Goal: Task Accomplishment & Management: Manage account settings

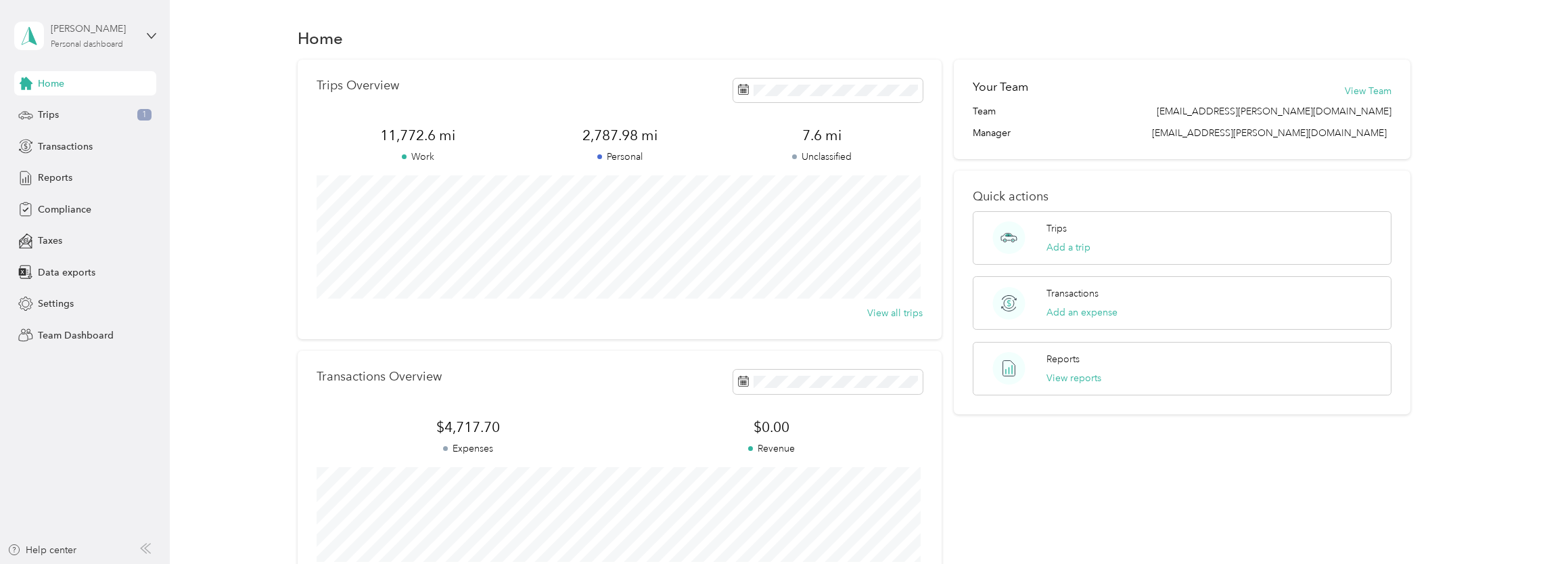
click at [106, 33] on div "[PERSON_NAME]" at bounding box center [93, 29] width 85 height 14
click at [92, 108] on div "Team dashboard" at bounding box center [62, 111] width 72 height 14
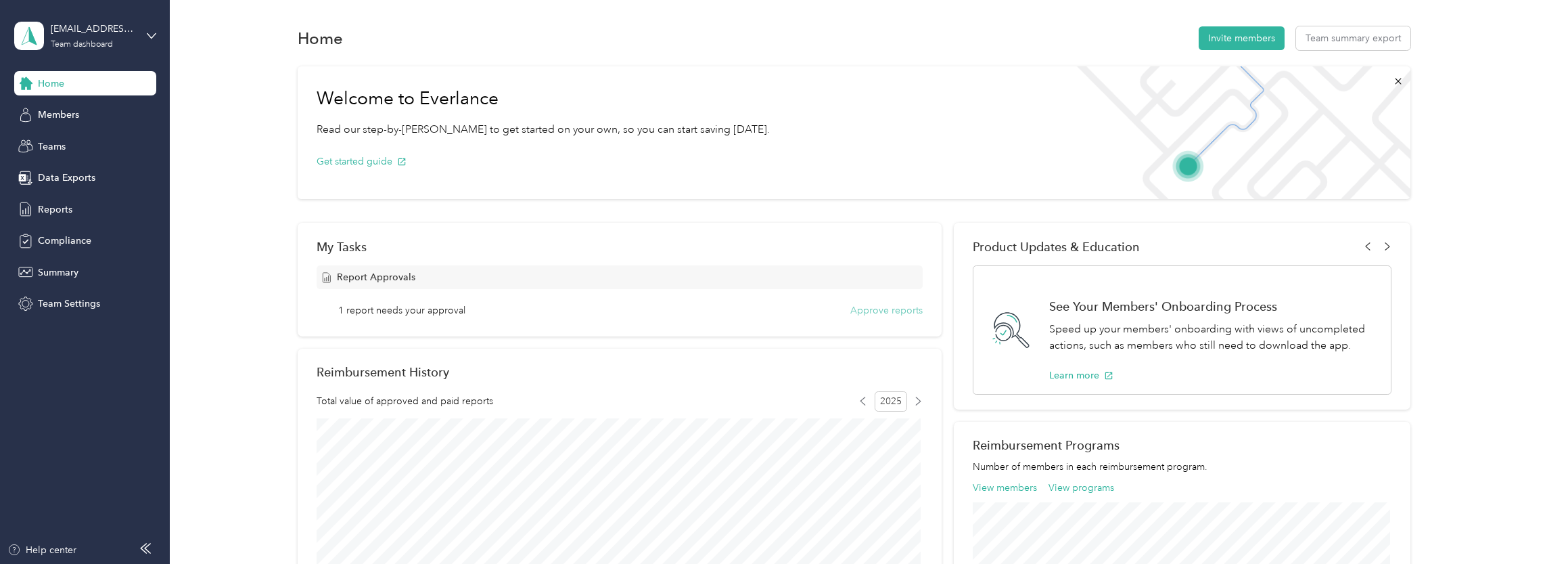
click at [899, 314] on button "Approve reports" at bounding box center [886, 310] width 72 height 14
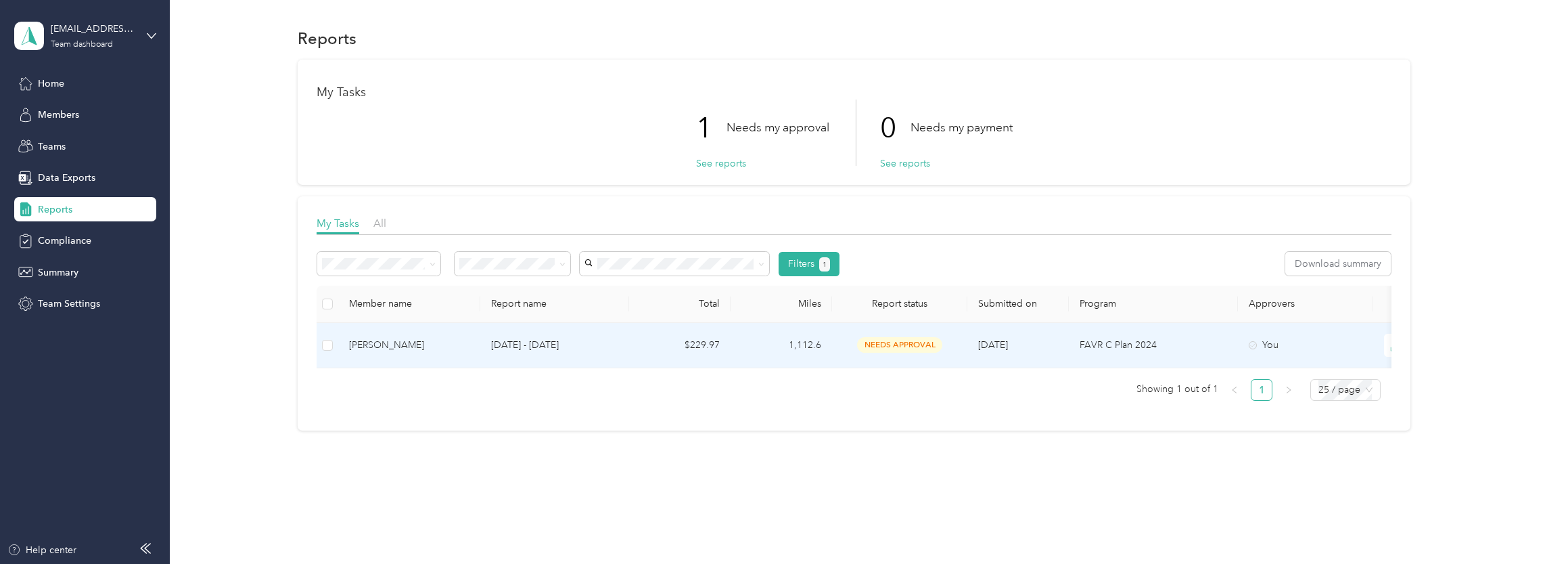
click at [578, 338] on p "[DATE] - [DATE]" at bounding box center [554, 345] width 127 height 15
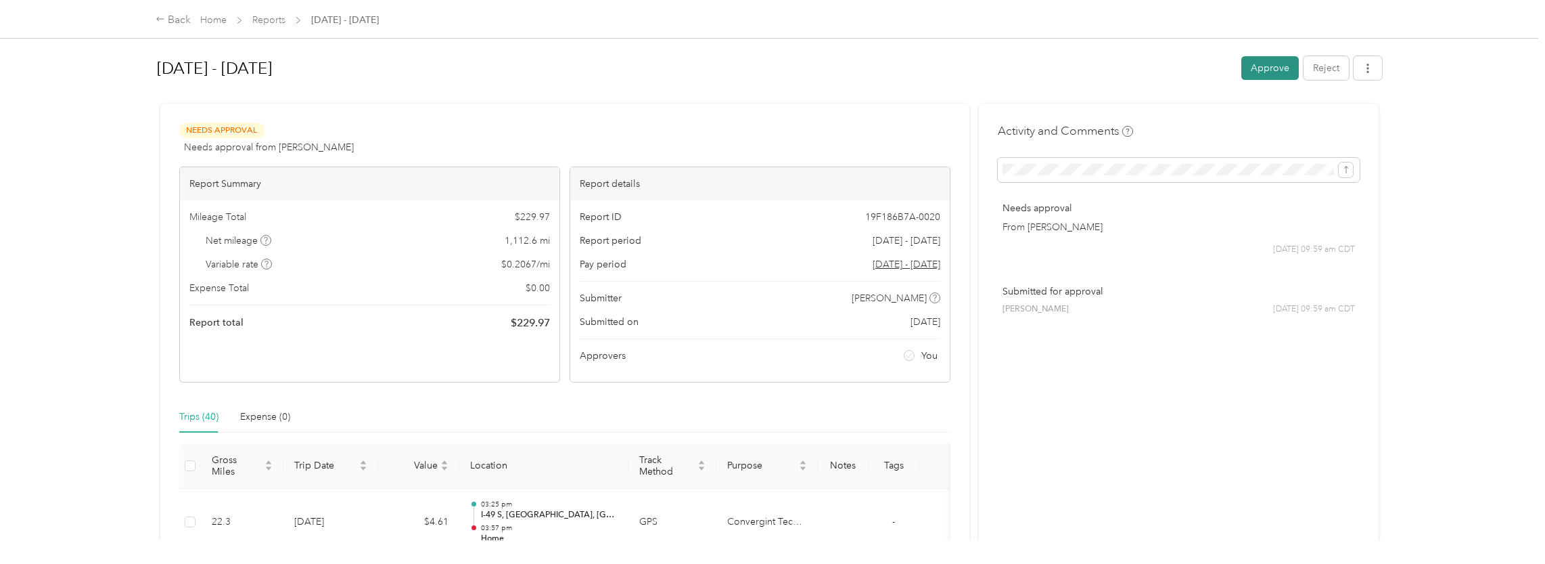
click at [1273, 67] on button "Approve" at bounding box center [1271, 68] width 58 height 24
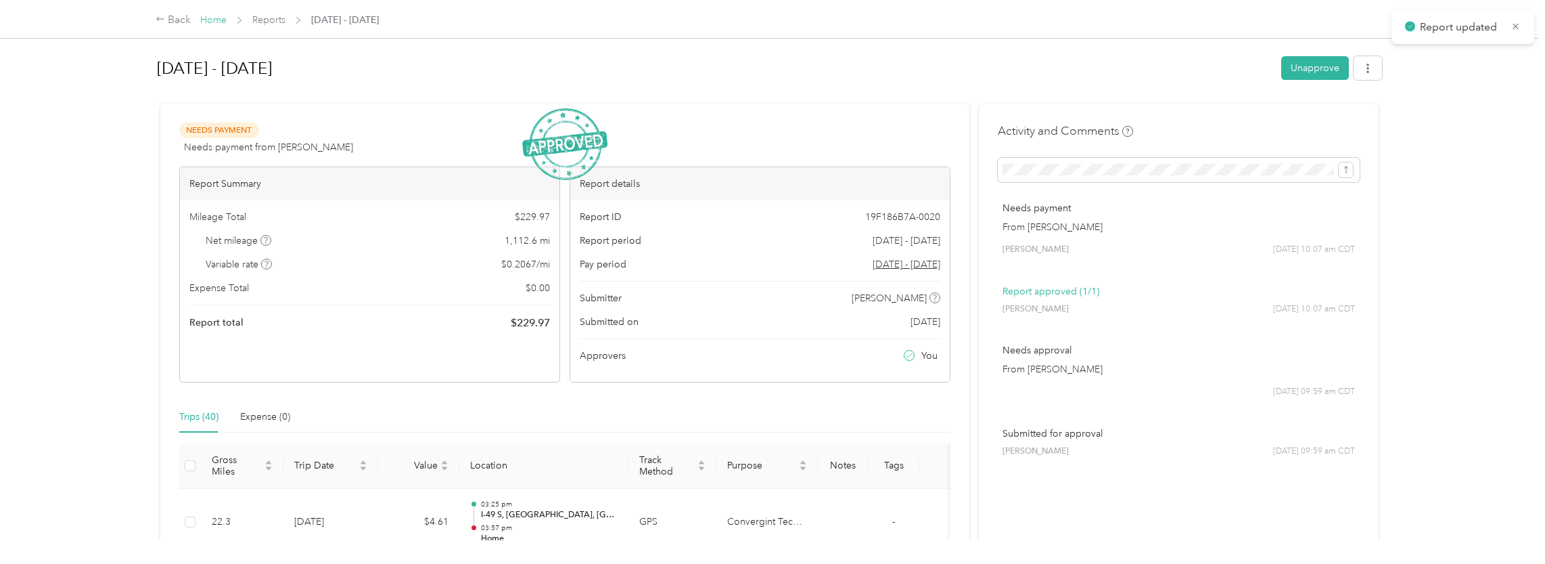
click at [207, 18] on link "Home" at bounding box center [213, 20] width 26 height 12
